Goal: Check status: Check status

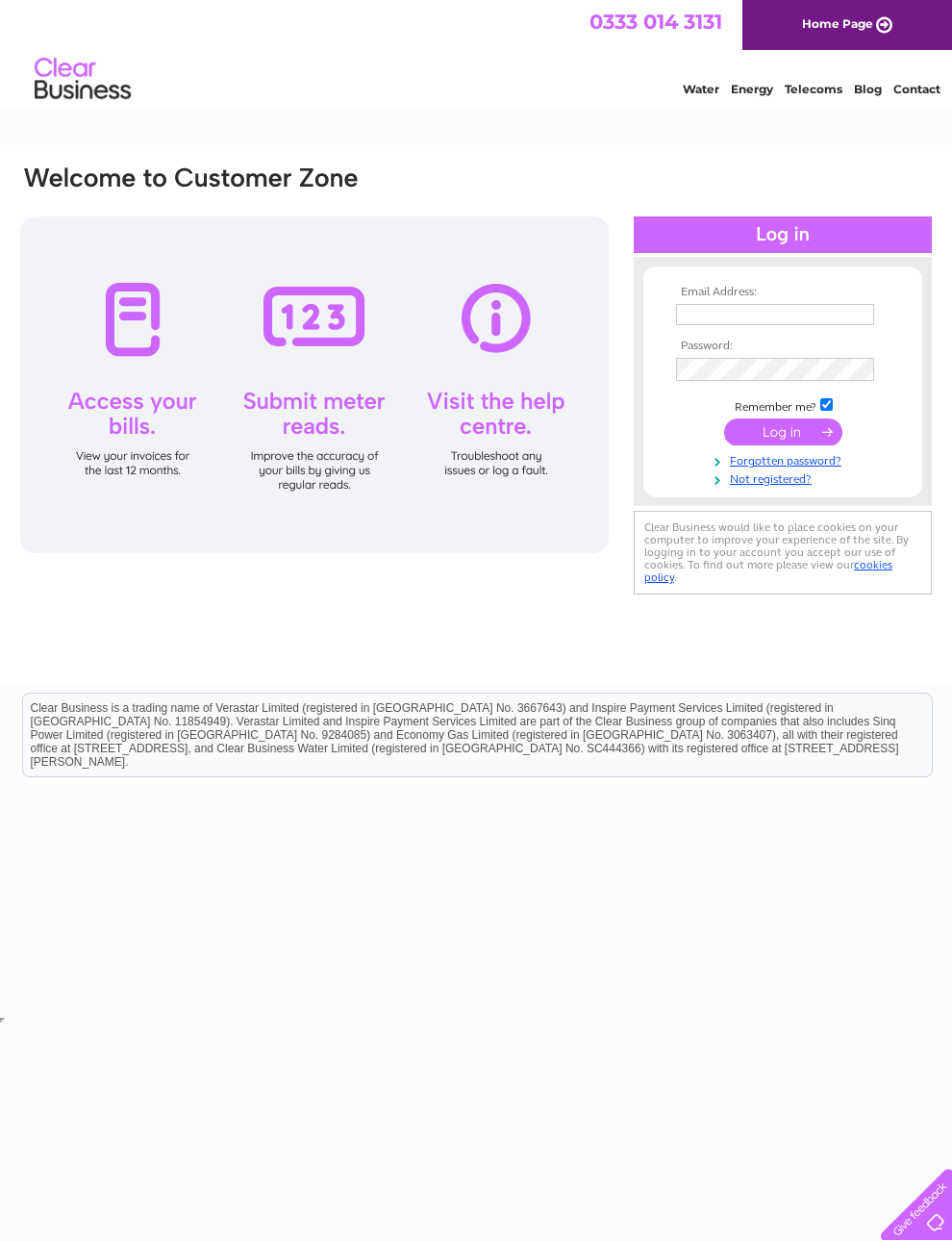
click at [699, 322] on input "text" at bounding box center [775, 315] width 198 height 22
type input "Khamilton117@btinternet.com"
click at [783, 438] on input "submit" at bounding box center [783, 434] width 118 height 27
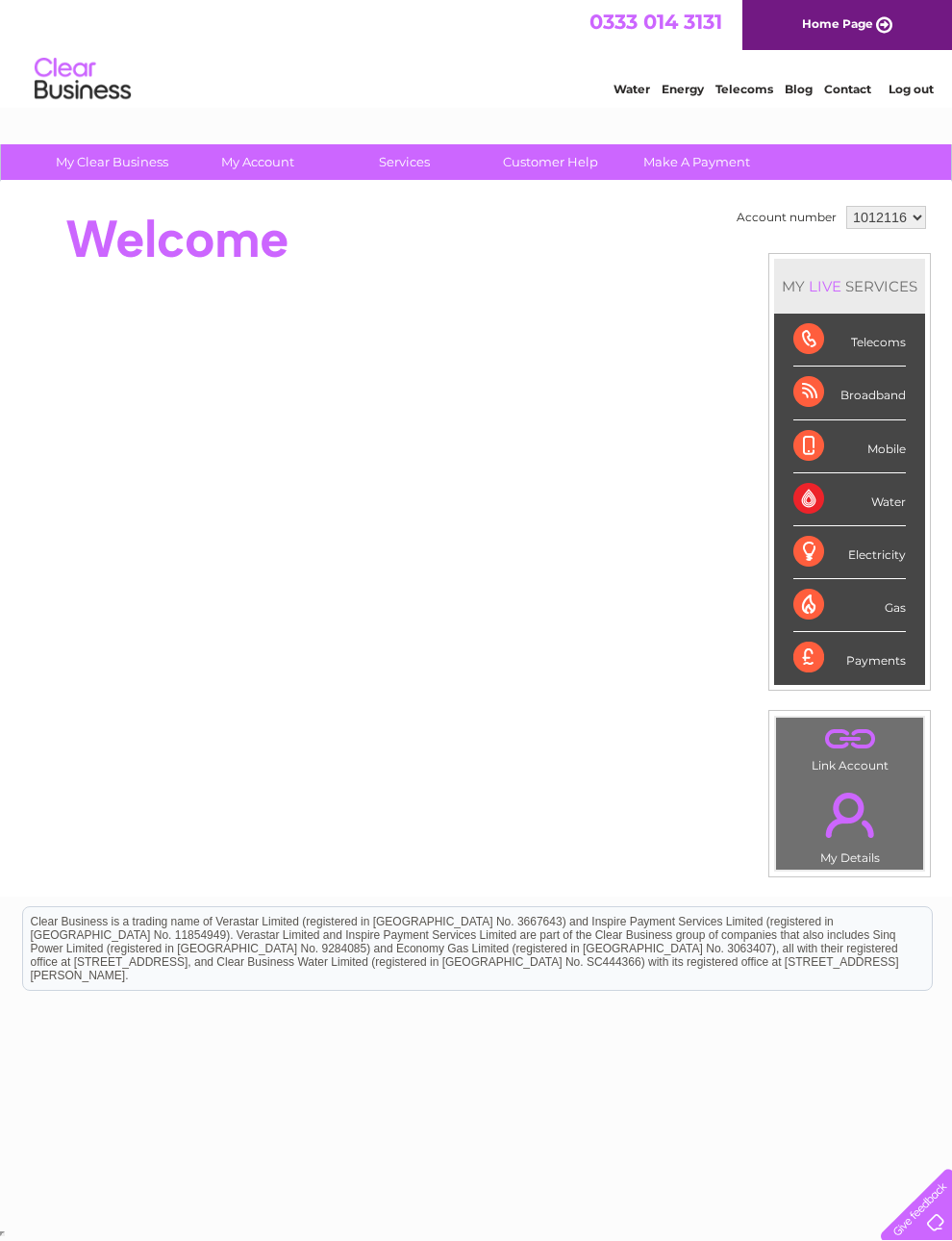
click at [847, 671] on div "Payments" at bounding box center [849, 658] width 113 height 52
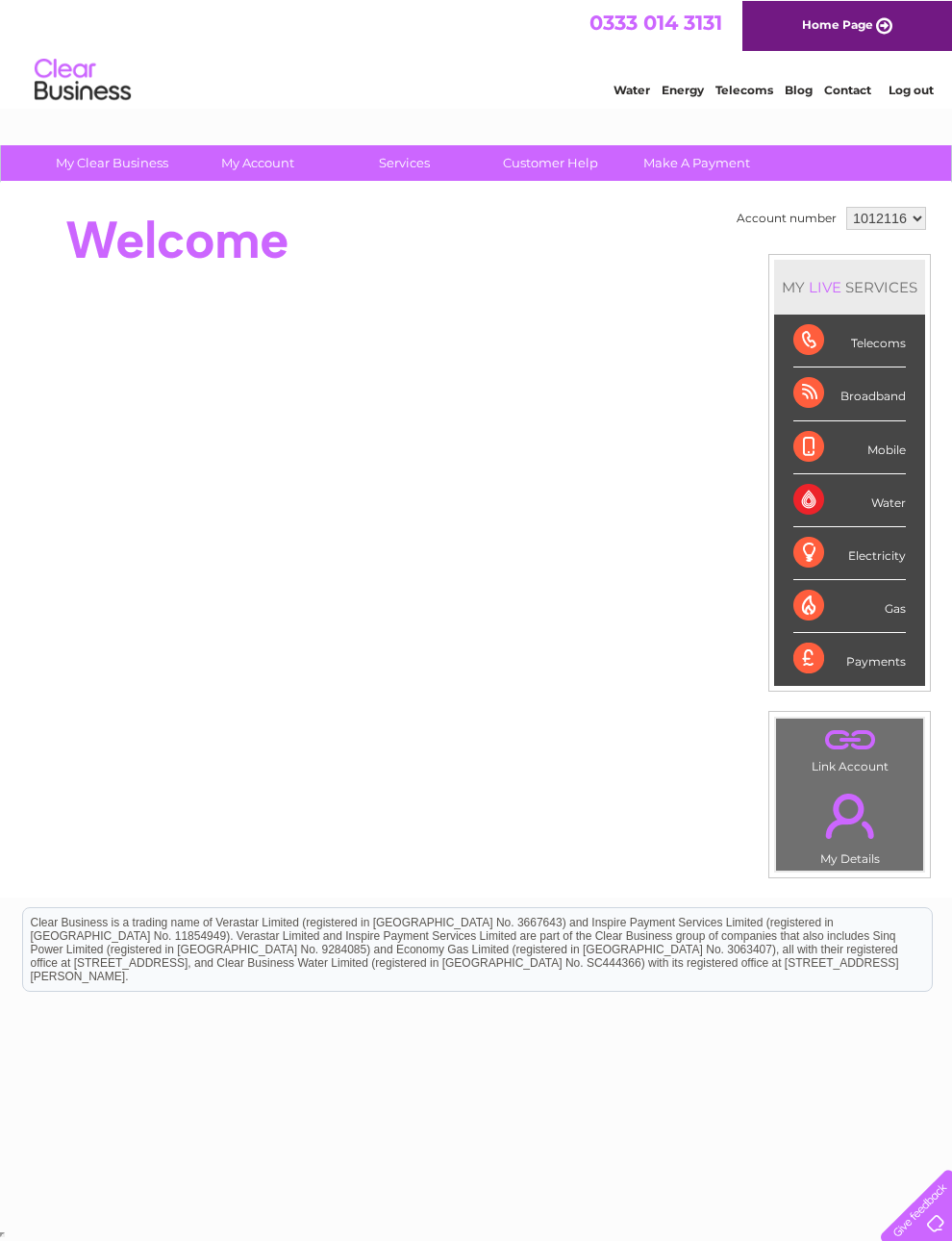
click at [854, 673] on div "Payments" at bounding box center [849, 658] width 113 height 52
click at [840, 646] on div "Payments" at bounding box center [849, 658] width 113 height 52
click at [847, 658] on div "Payments" at bounding box center [849, 658] width 113 height 52
click at [804, 656] on div "Payments" at bounding box center [849, 658] width 113 height 52
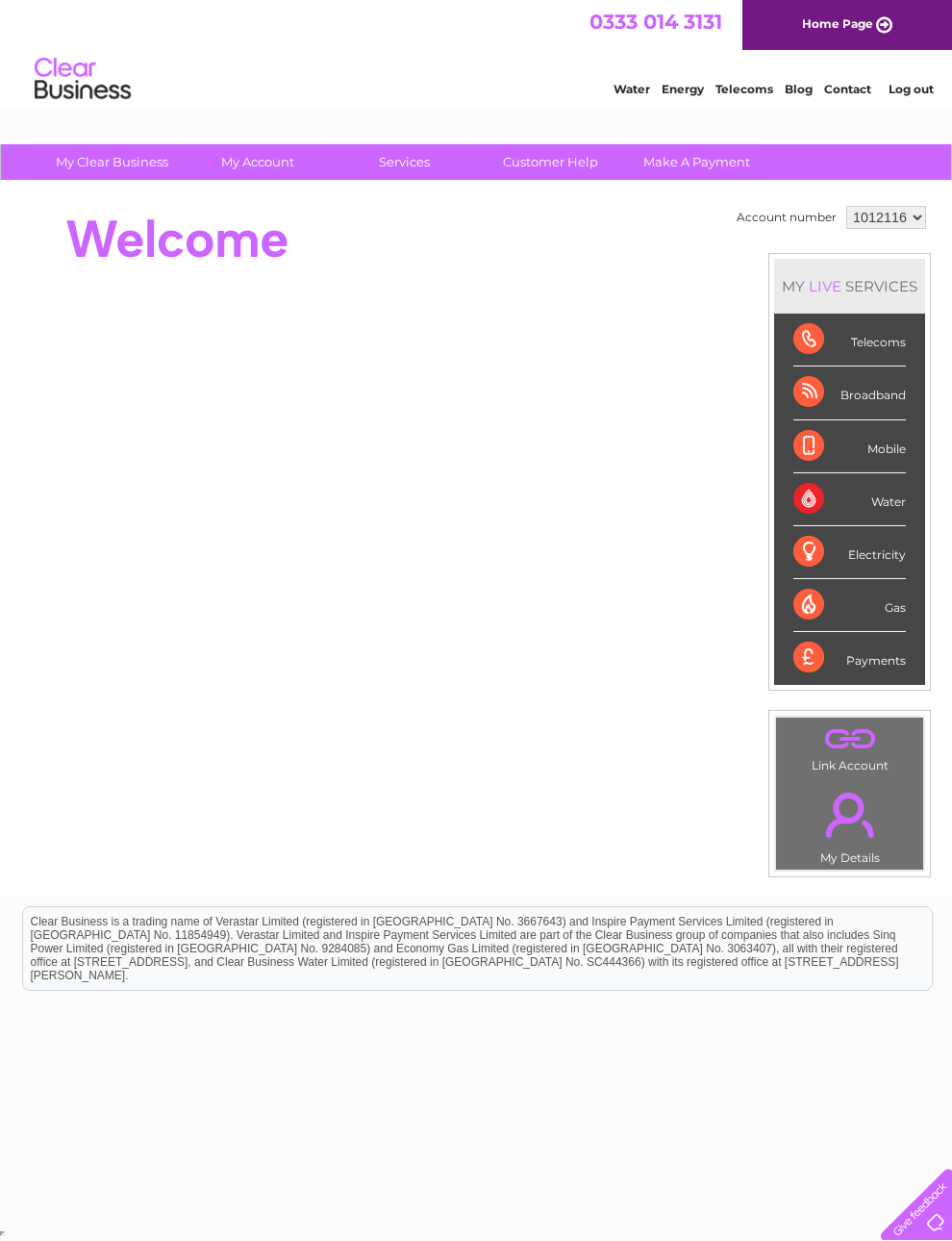
scroll to position [0, 0]
click at [826, 349] on div "Telecoms" at bounding box center [849, 340] width 113 height 53
click at [815, 345] on div "Telecoms" at bounding box center [849, 340] width 113 height 53
click at [822, 277] on div "MY LIVE SERVICES" at bounding box center [849, 286] width 151 height 55
click at [827, 401] on div "Broadband" at bounding box center [849, 392] width 113 height 53
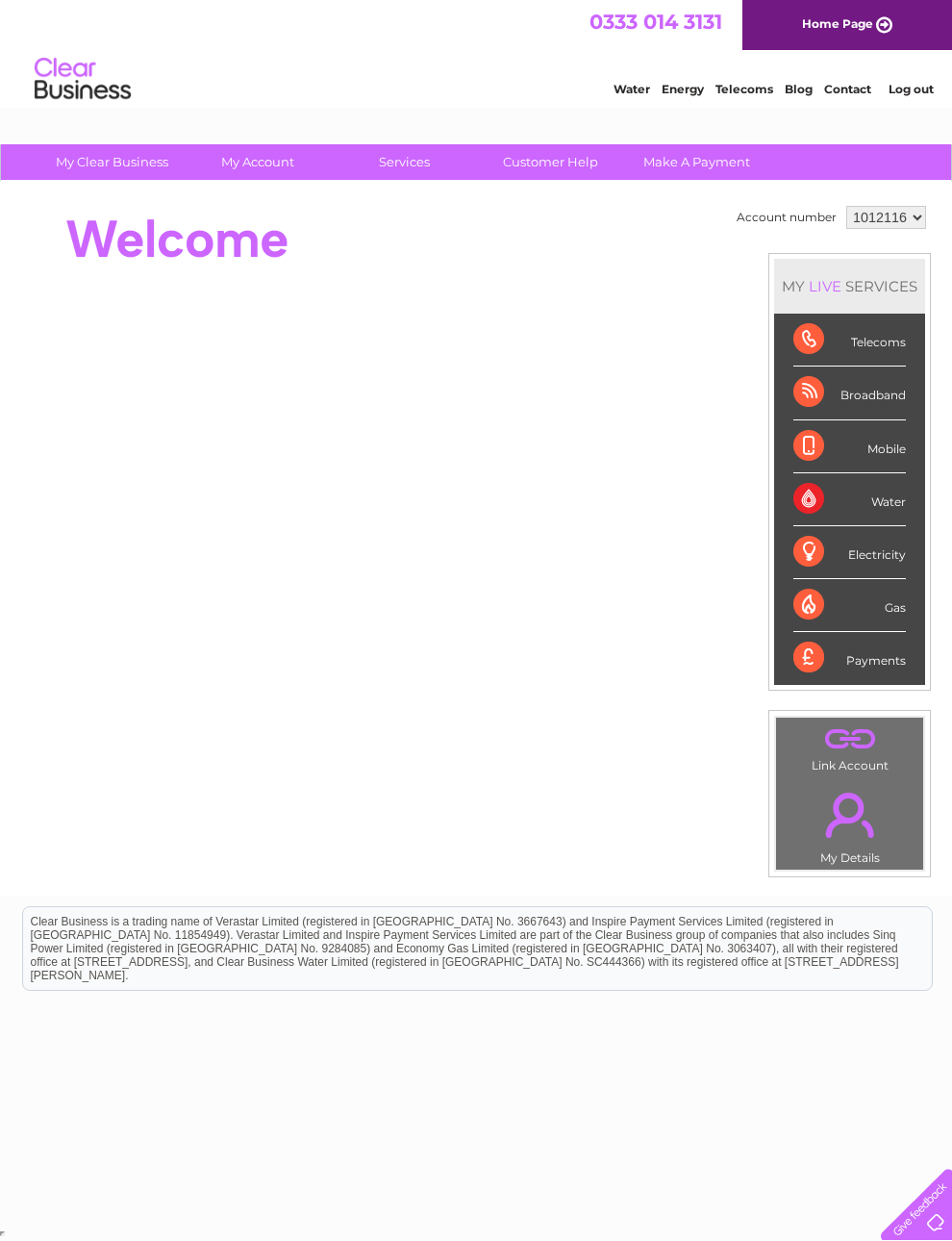
click at [884, 225] on select "1012116" at bounding box center [886, 217] width 80 height 23
click at [832, 462] on div "Mobile" at bounding box center [849, 446] width 113 height 53
click at [848, 513] on div "Water" at bounding box center [849, 500] width 113 height 53
click at [839, 568] on div "Electricity" at bounding box center [849, 553] width 113 height 53
click at [616, 90] on link "Water" at bounding box center [631, 89] width 36 height 15
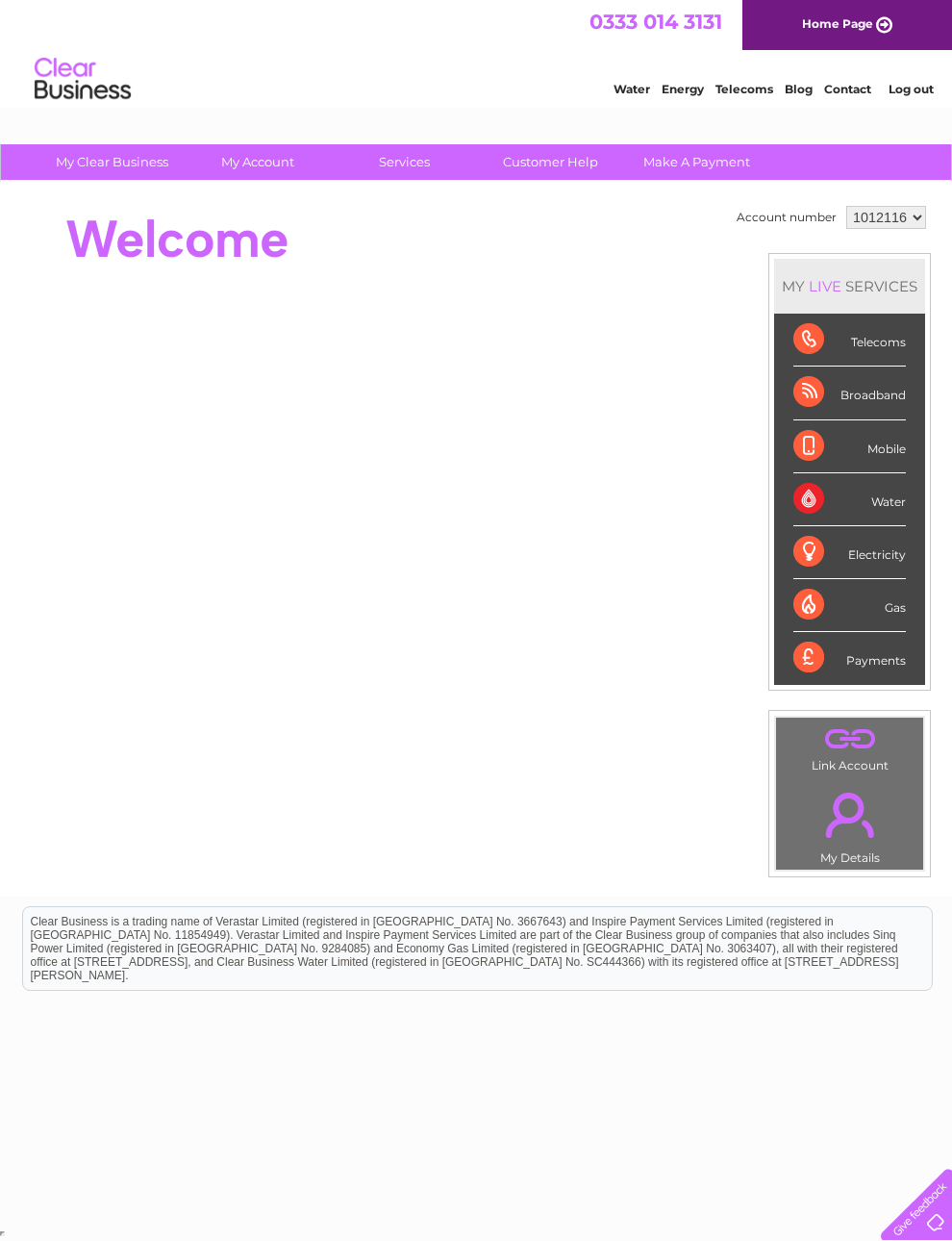
click at [678, 86] on link "Energy" at bounding box center [682, 89] width 42 height 15
click at [732, 83] on link "Telecoms" at bounding box center [744, 89] width 58 height 15
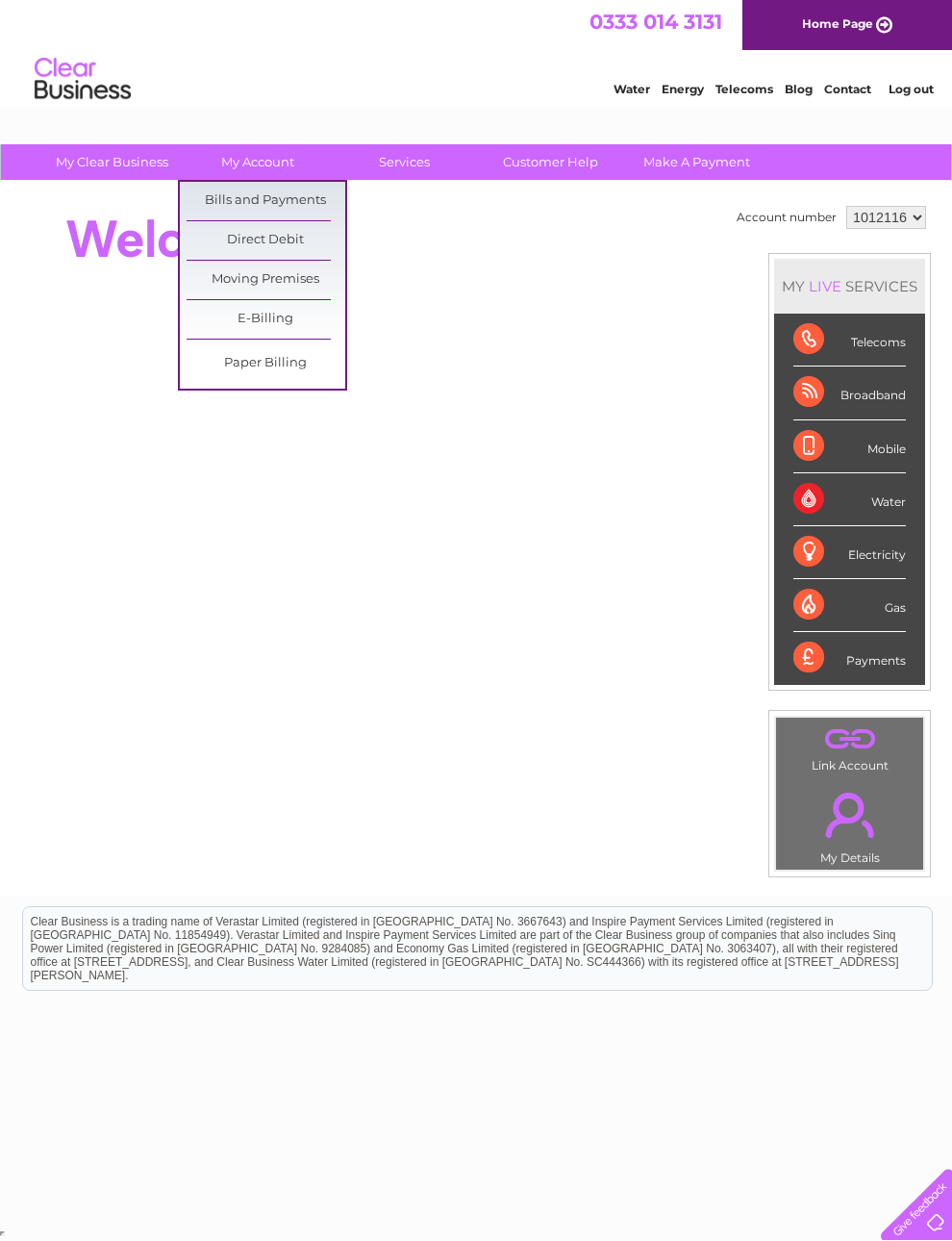
click at [232, 319] on link "E-Billing" at bounding box center [266, 319] width 159 height 38
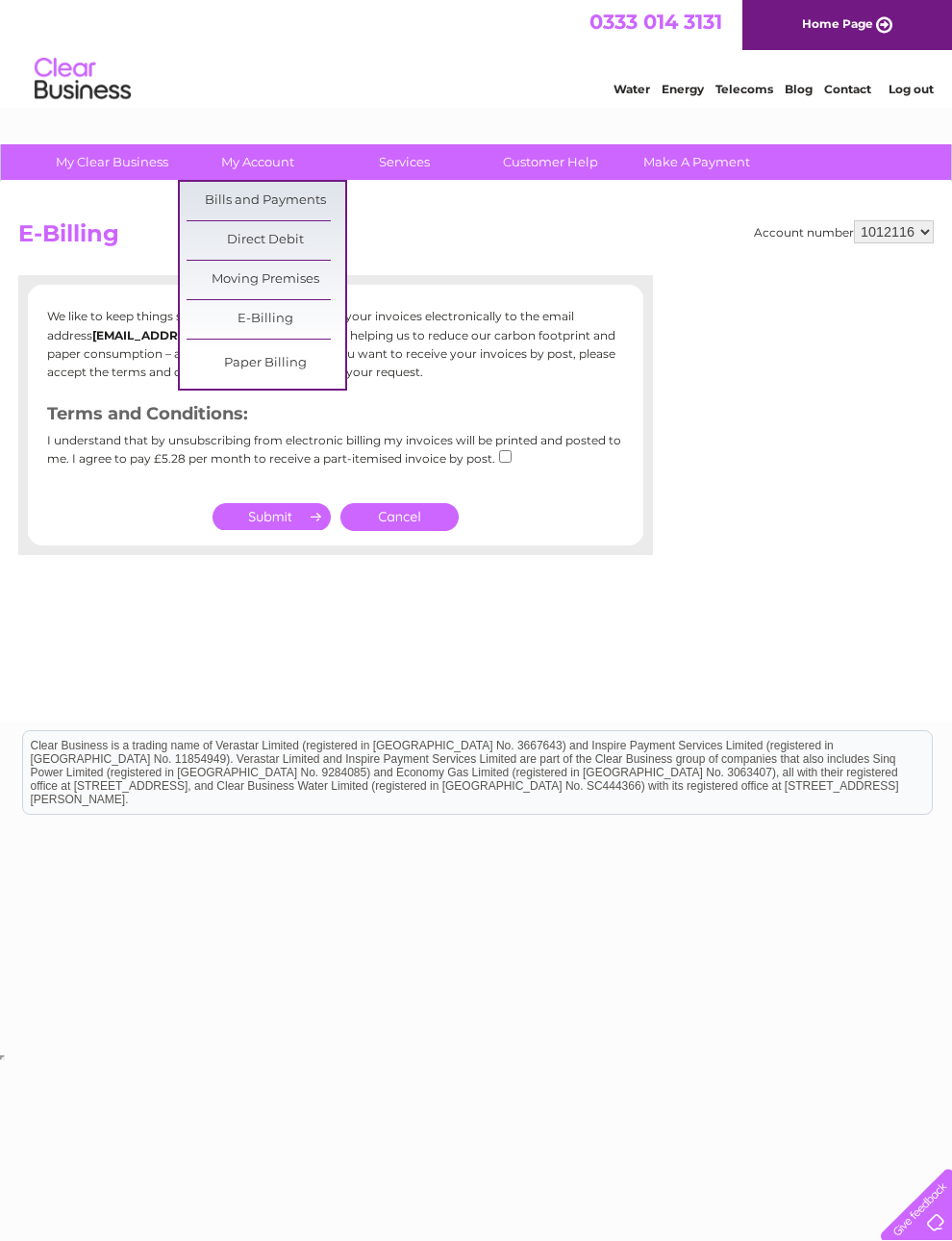
click at [231, 199] on link "Bills and Payments" at bounding box center [266, 201] width 159 height 38
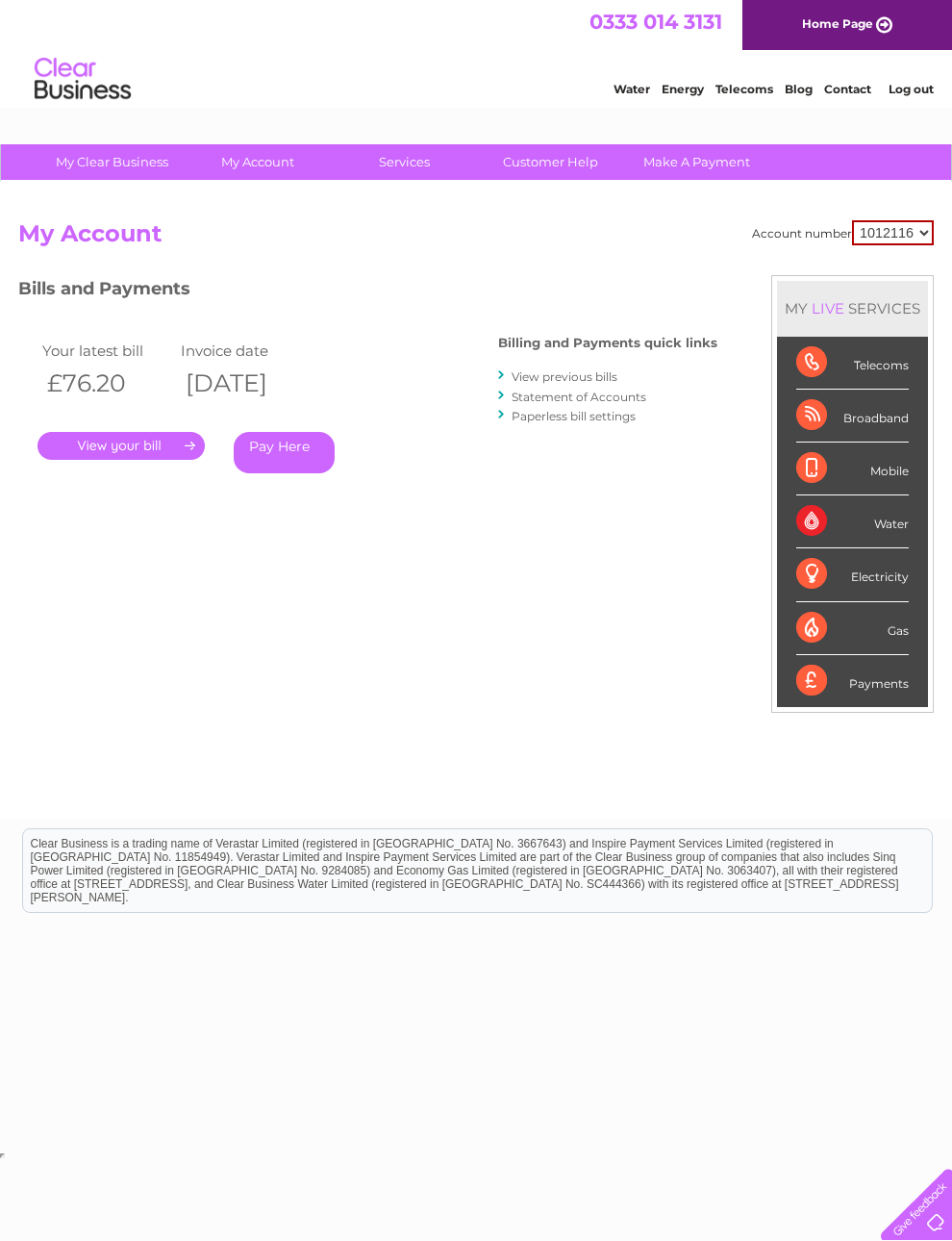
click at [70, 437] on link "." at bounding box center [120, 445] width 167 height 27
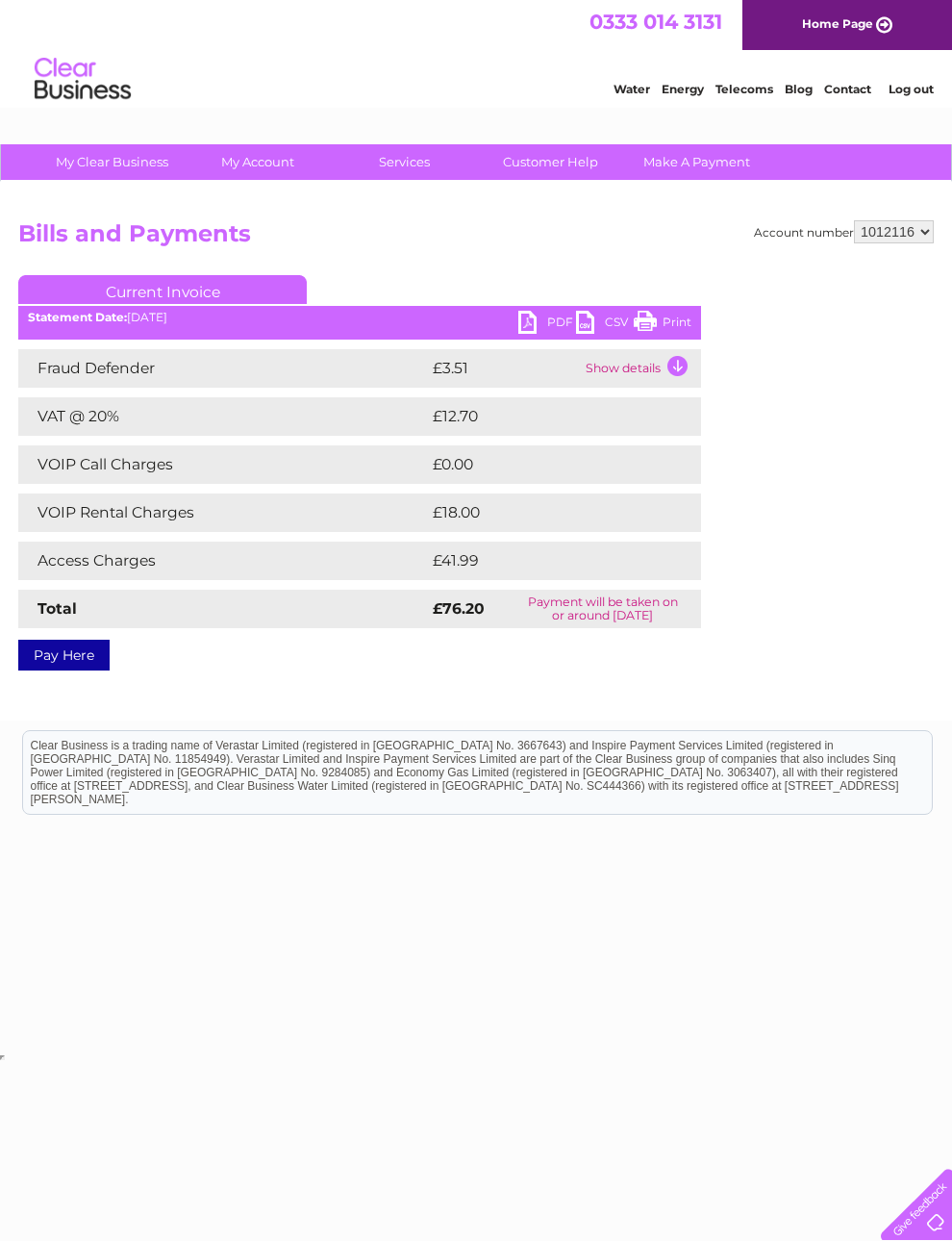
click at [623, 375] on td "Show details" at bounding box center [641, 368] width 120 height 38
